Goal: Task Accomplishment & Management: Manage account settings

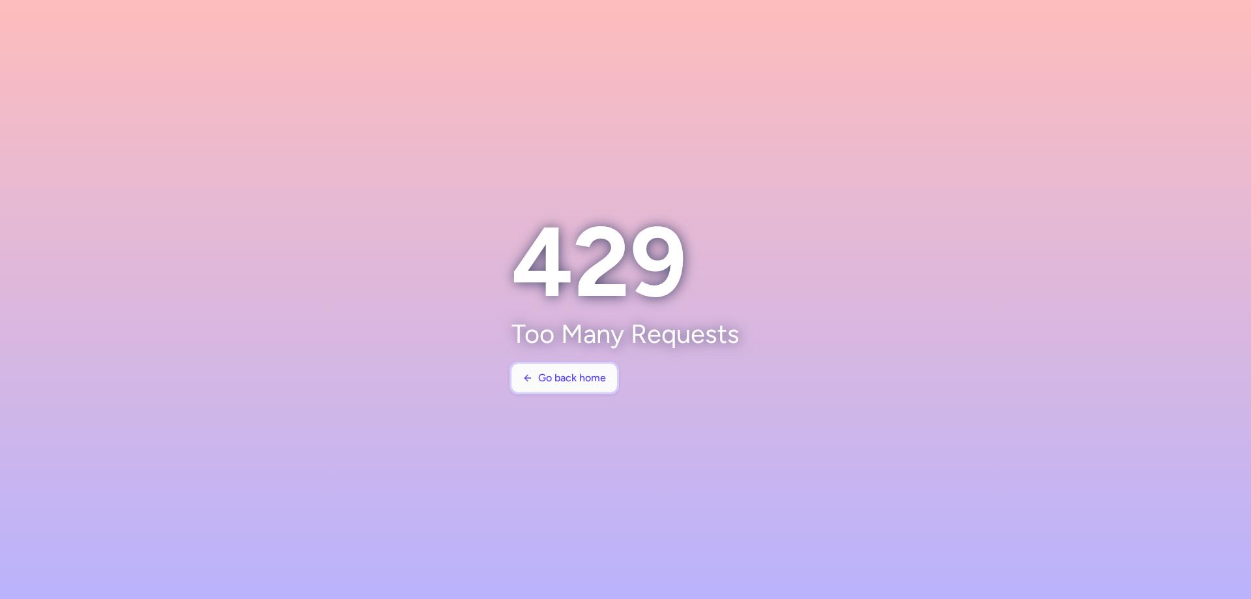
click at [541, 371] on button "Go back home" at bounding box center [564, 378] width 106 height 29
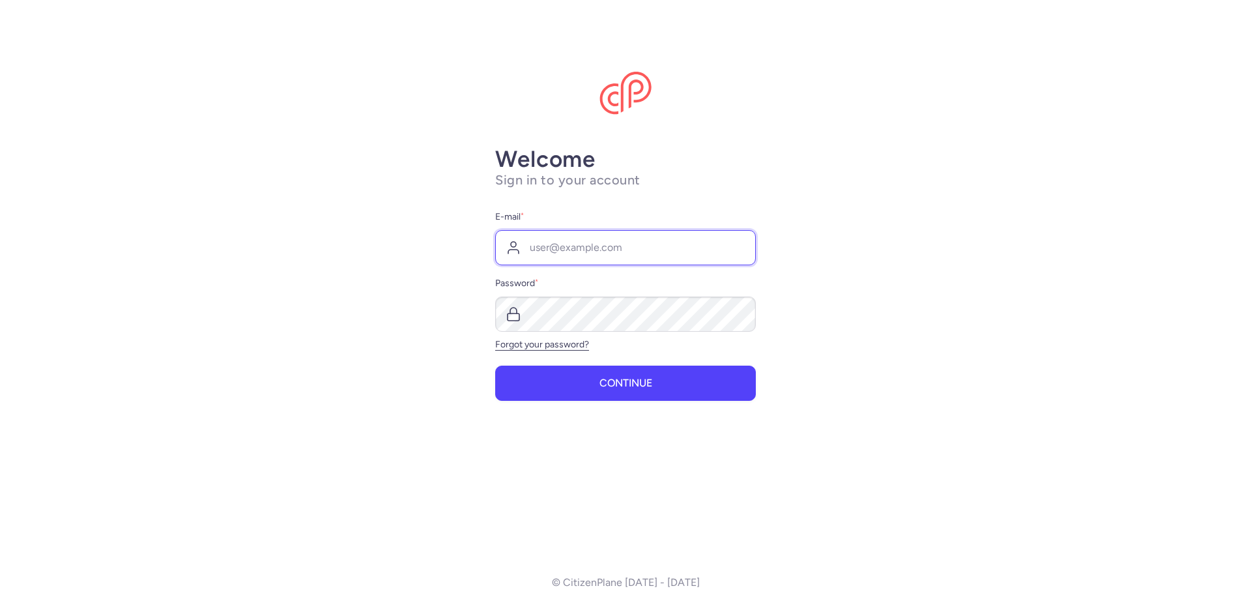
type input "[EMAIL_ADDRESS][DOMAIN_NAME]"
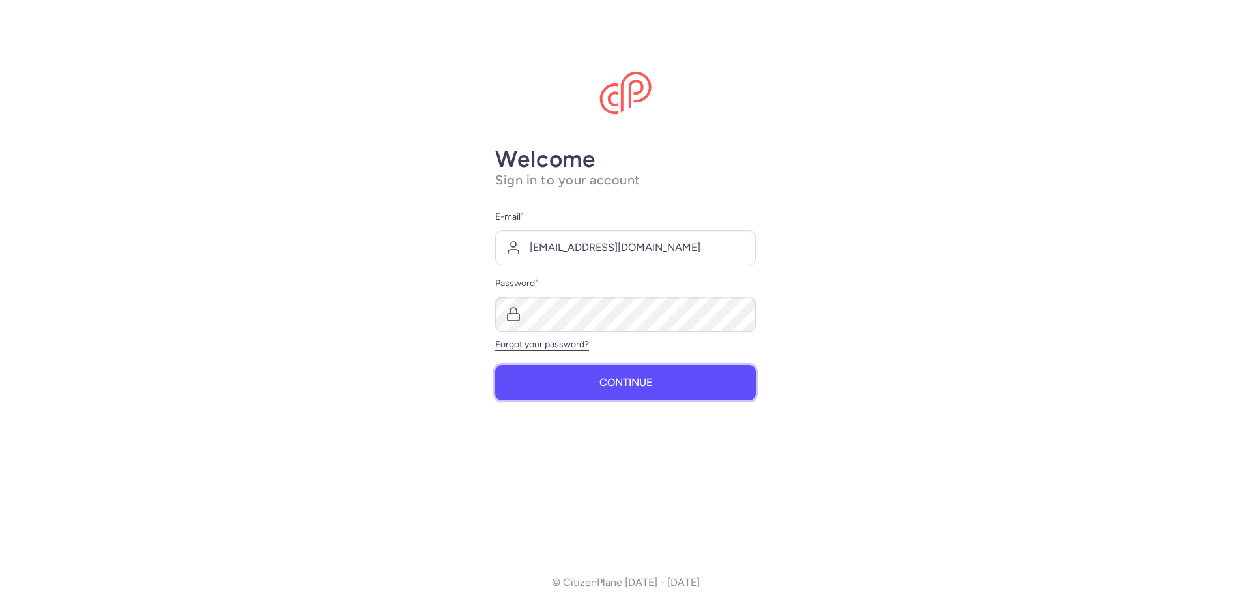
click at [547, 390] on button "Continue" at bounding box center [625, 382] width 261 height 35
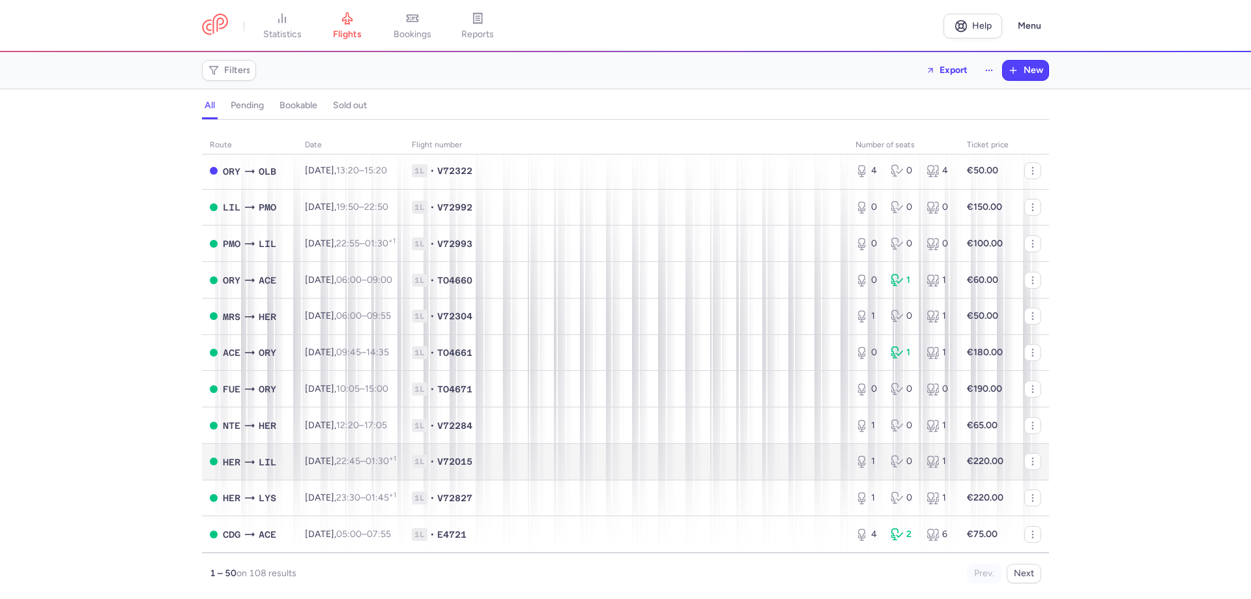
scroll to position [391, 0]
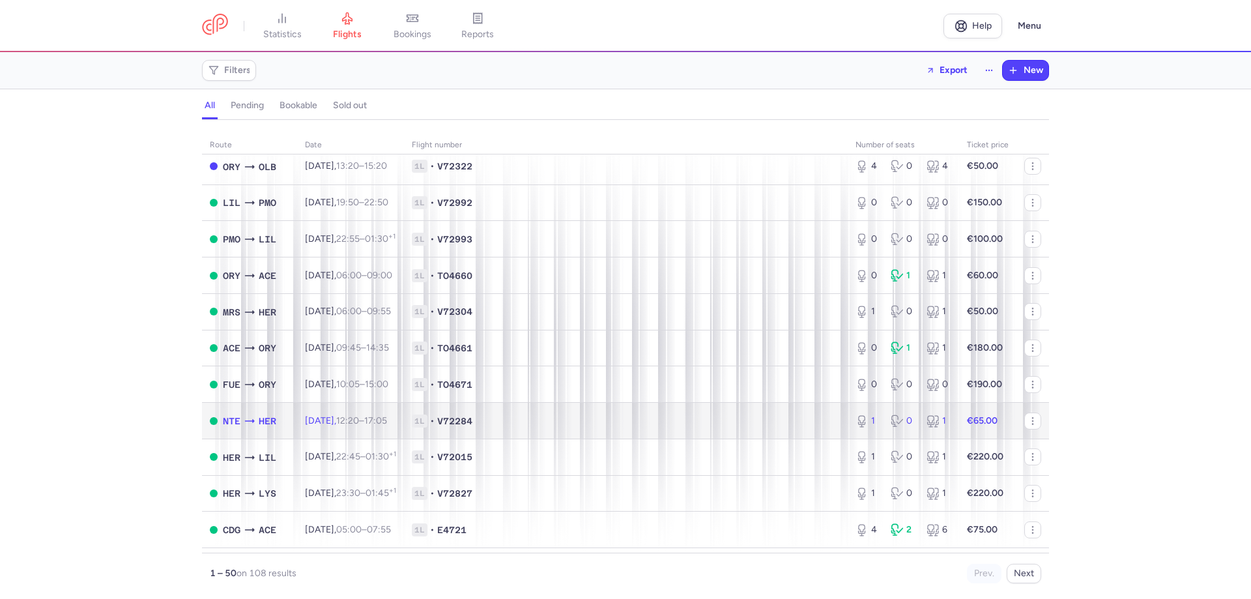
click at [306, 416] on span "[DATE] 12:20 – 17:05 +0" at bounding box center [346, 420] width 82 height 11
select select "days"
